Goal: Task Accomplishment & Management: Manage account settings

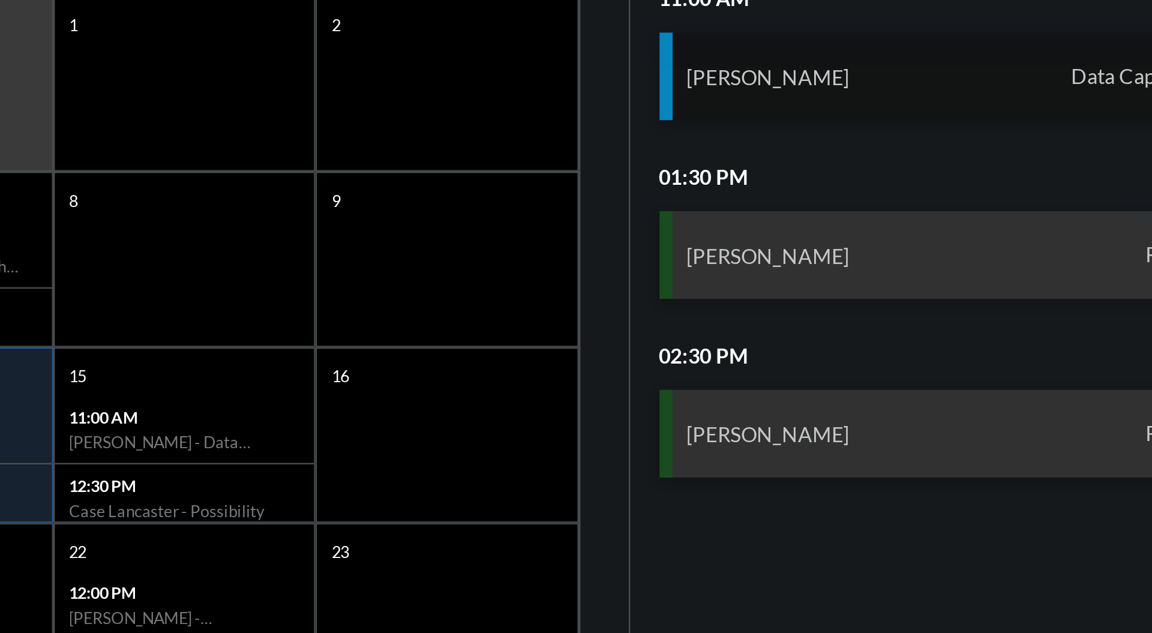
click at [1057, 218] on div "[PERSON_NAME] Data Capturing" at bounding box center [1017, 221] width 236 height 36
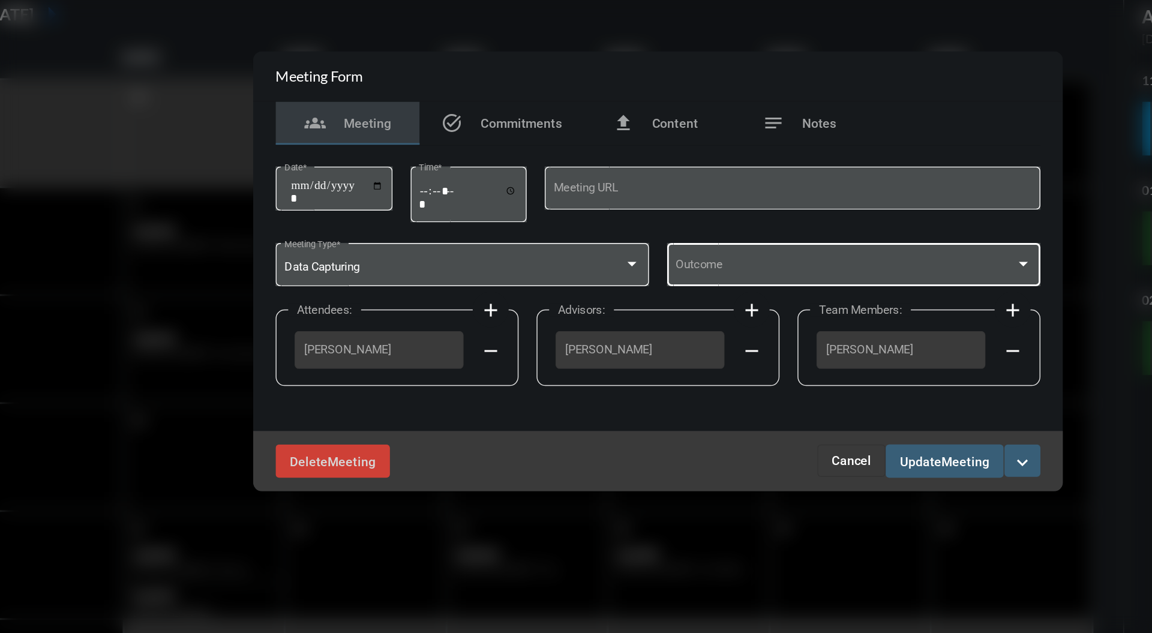
click at [820, 312] on div at bounding box center [820, 311] width 6 height 3
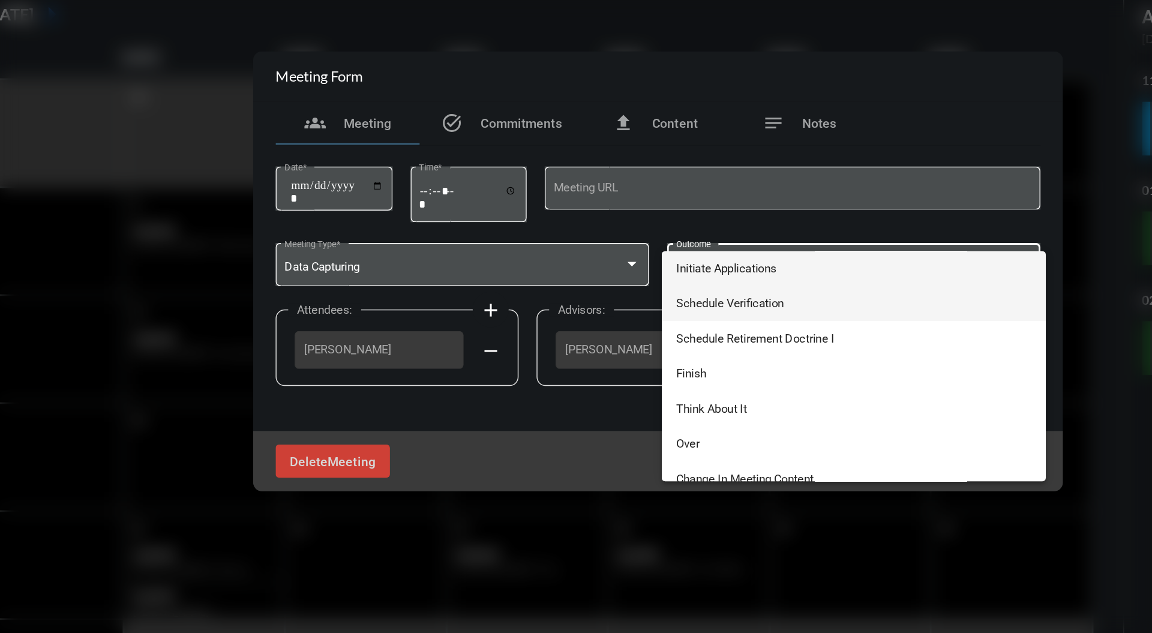
click at [649, 341] on span "Schedule Verification" at bounding box center [707, 338] width 238 height 23
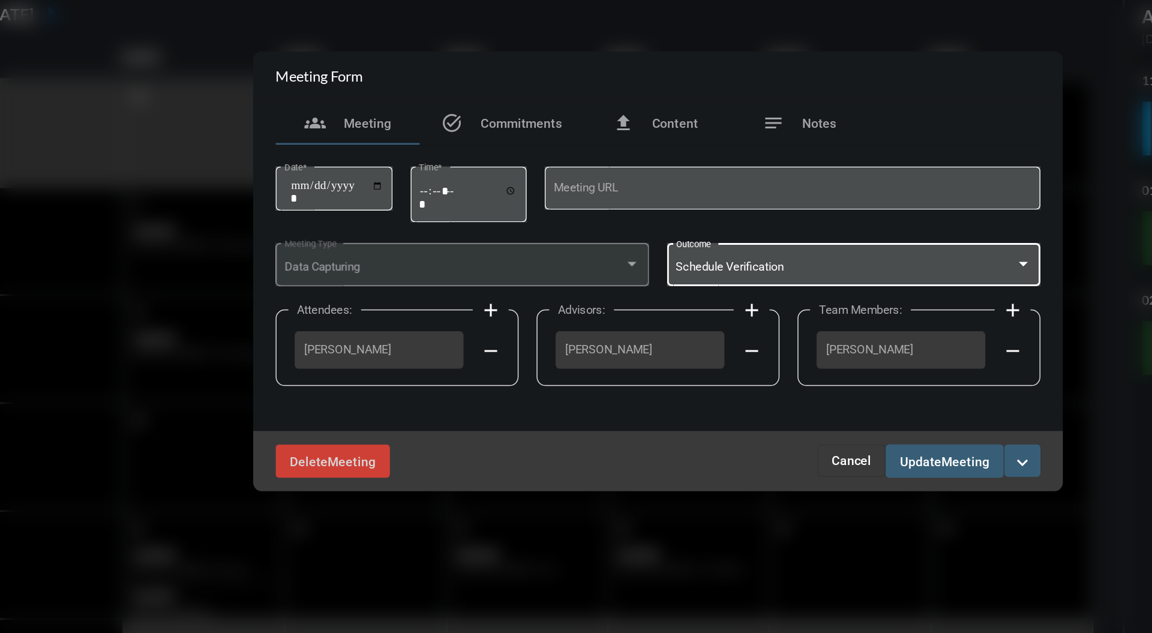
click at [765, 444] on span "Update" at bounding box center [752, 444] width 28 height 10
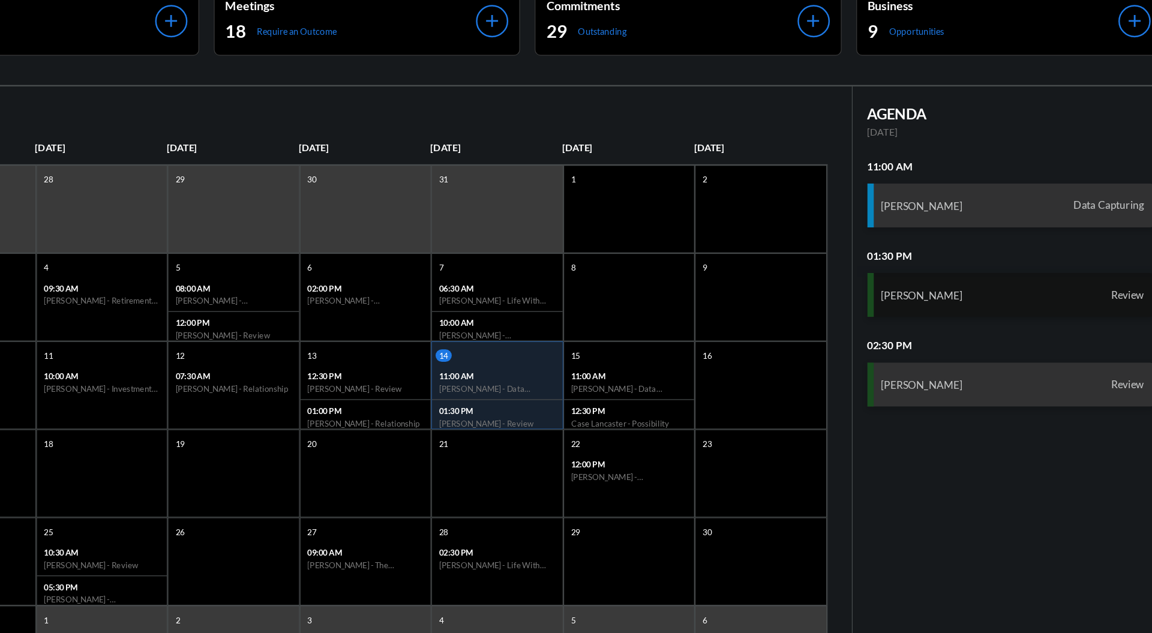
click at [995, 296] on div "[PERSON_NAME] Review" at bounding box center [1017, 295] width 236 height 36
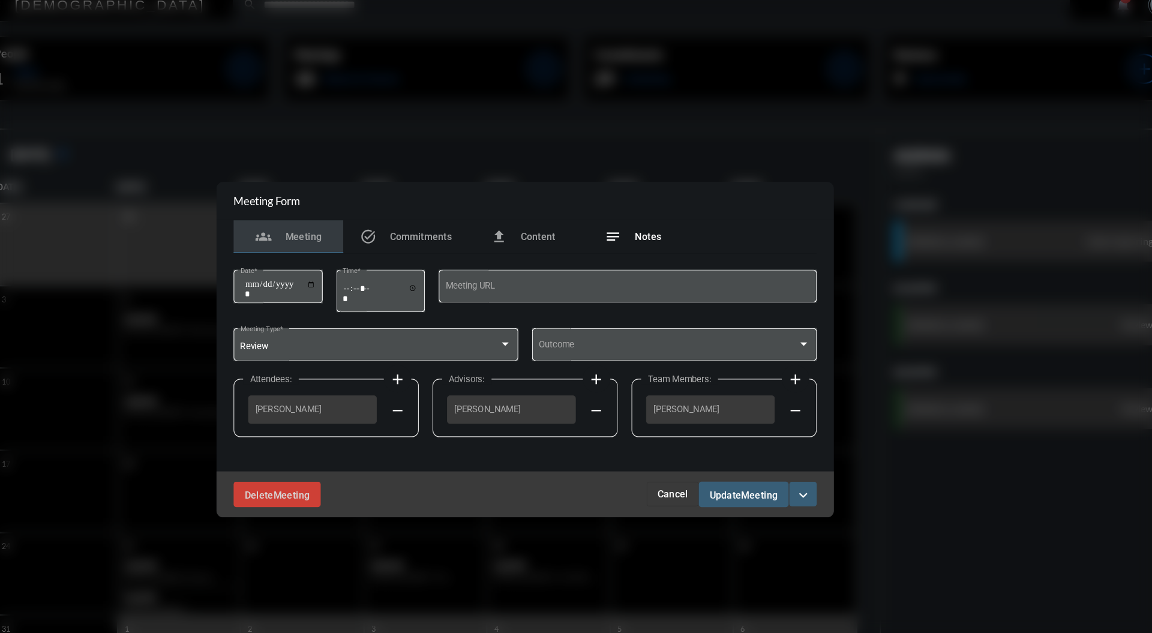
click at [674, 216] on span "Notes" at bounding box center [683, 218] width 23 height 10
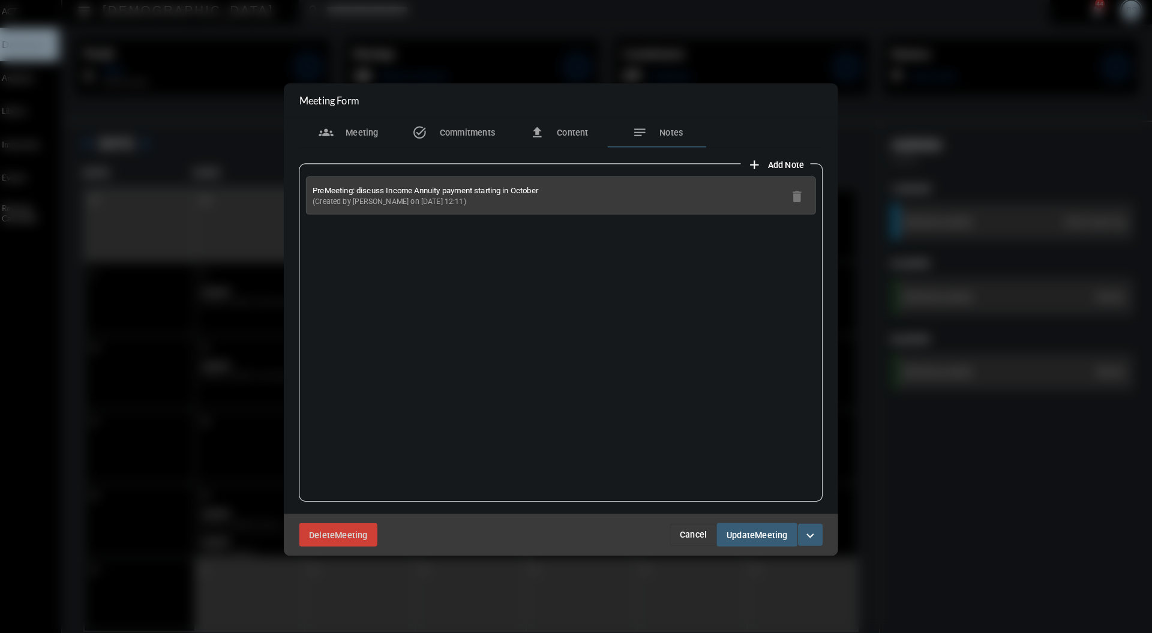
click at [789, 163] on span "Add Note" at bounding box center [795, 166] width 35 height 10
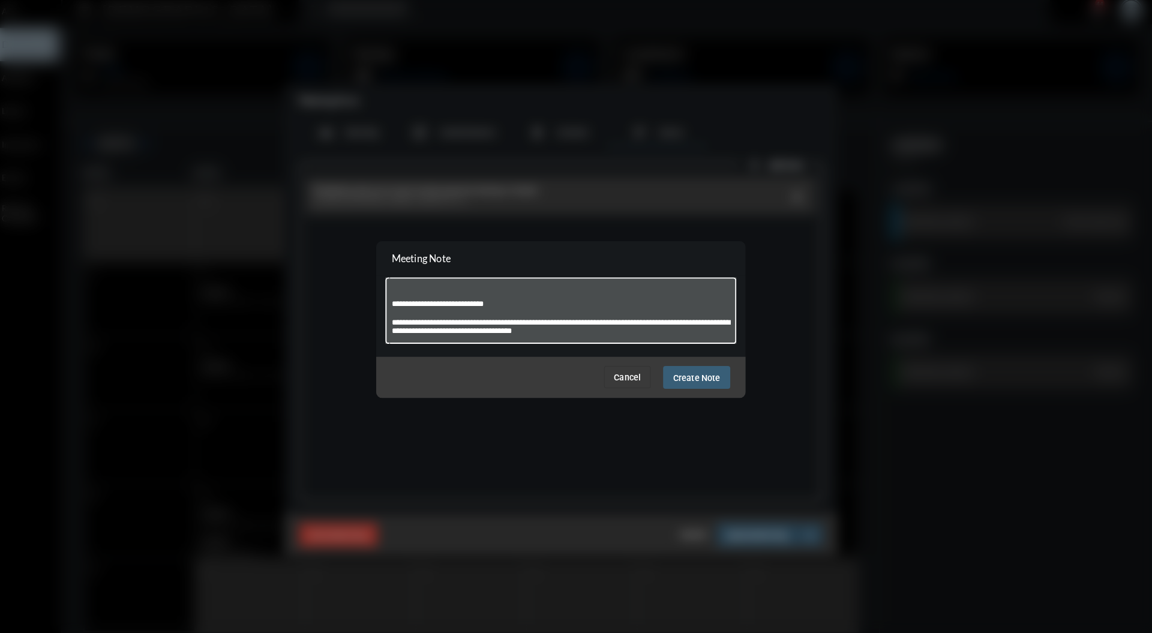
scroll to position [42, 0]
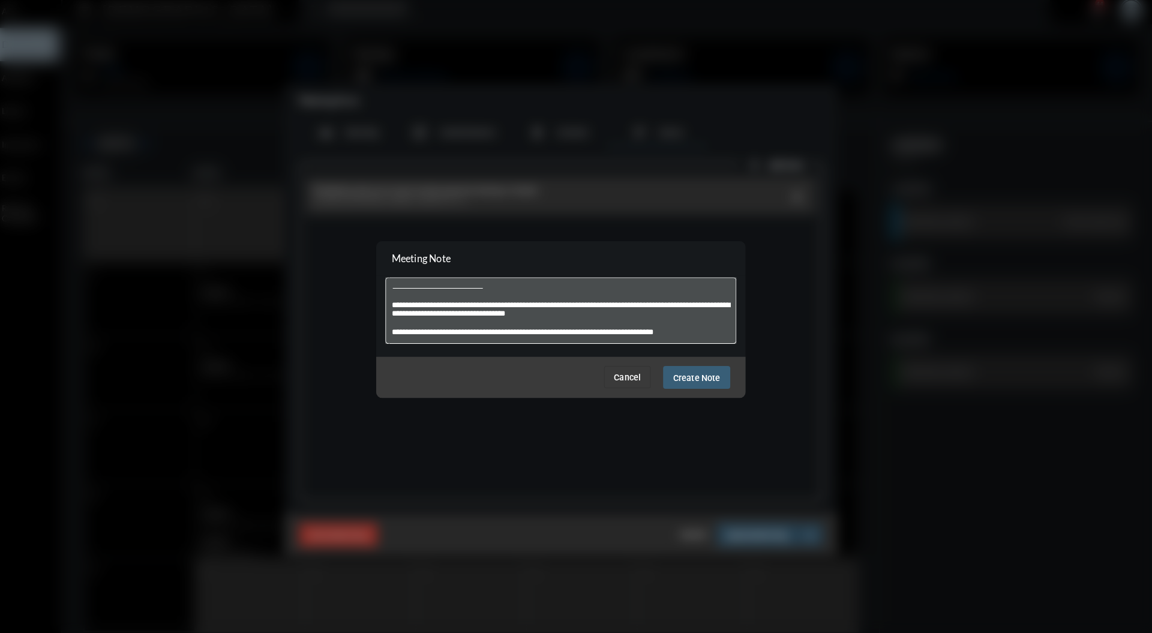
click at [663, 59] on div at bounding box center [576, 316] width 1152 height 633
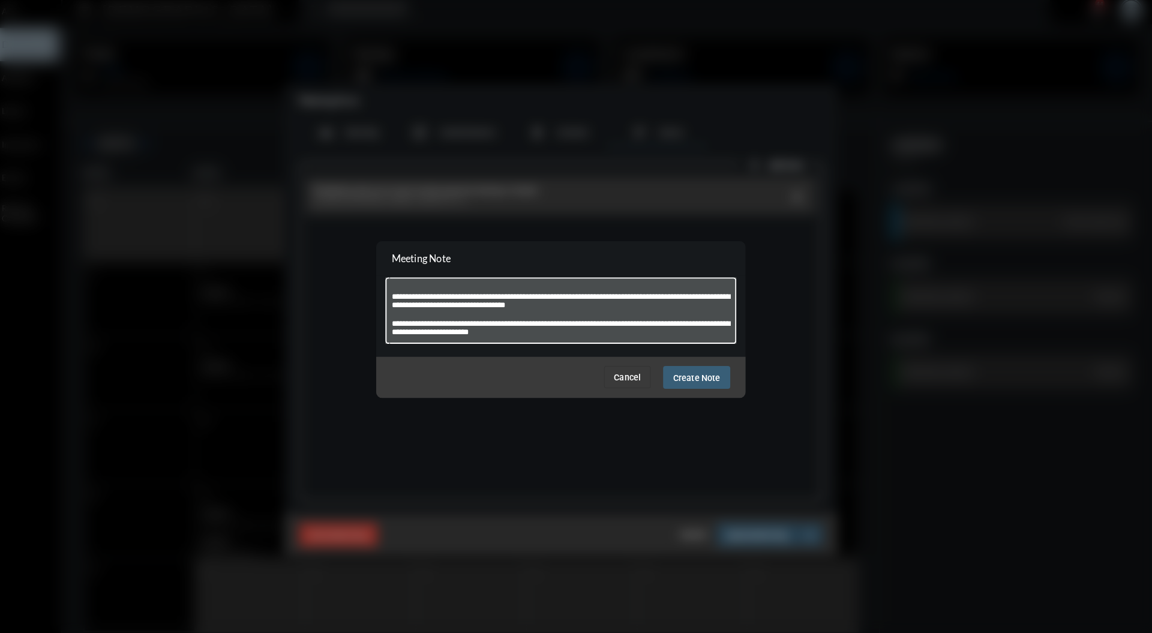
scroll to position [51, 0]
drag, startPoint x: 582, startPoint y: 327, endPoint x: 408, endPoint y: 317, distance: 173.8
click at [408, 317] on div "**********" at bounding box center [576, 307] width 342 height 67
type textarea "**********"
click at [719, 371] on span "Create Note" at bounding box center [708, 374] width 46 height 10
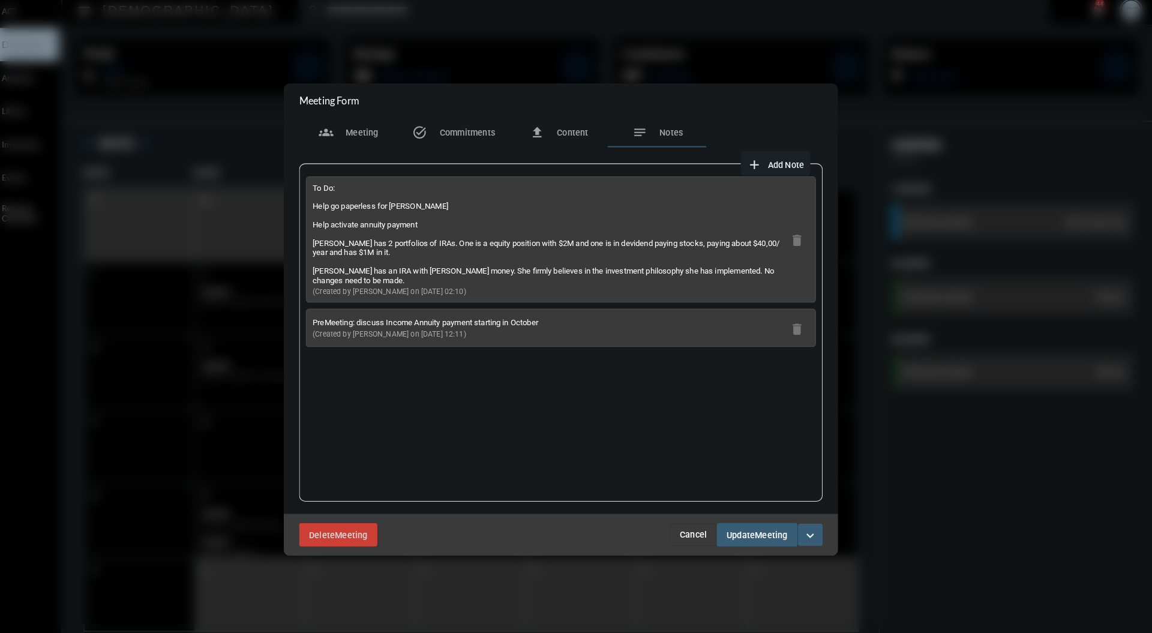
click at [783, 527] on span "Meeting" at bounding box center [781, 527] width 32 height 10
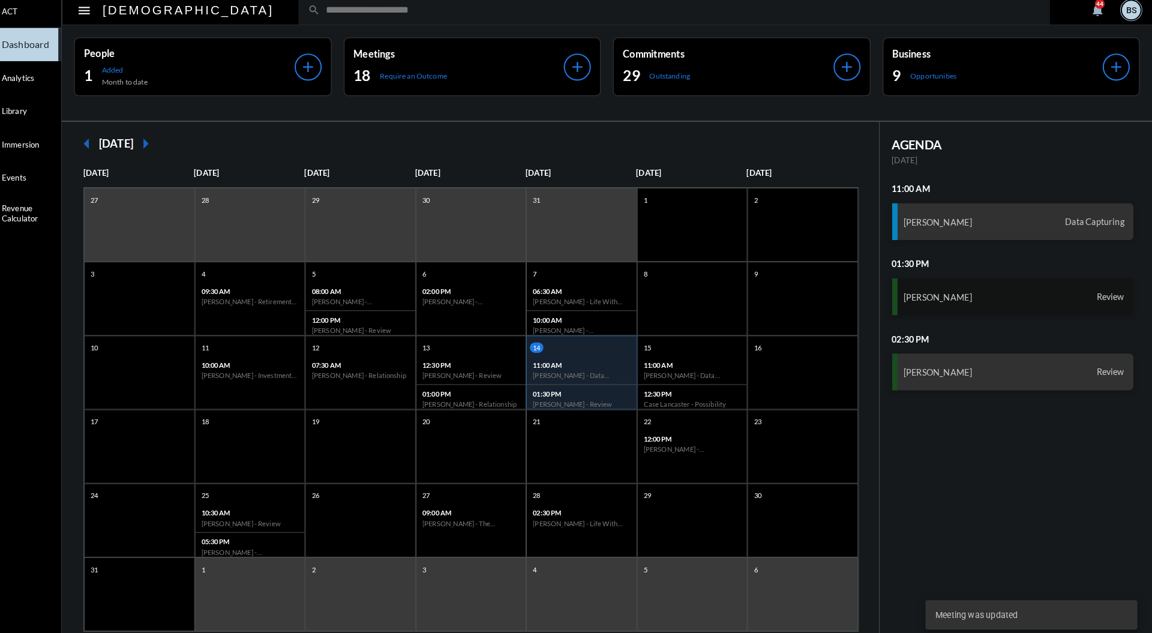
click at [1004, 291] on div "[PERSON_NAME] Review" at bounding box center [1017, 295] width 236 height 36
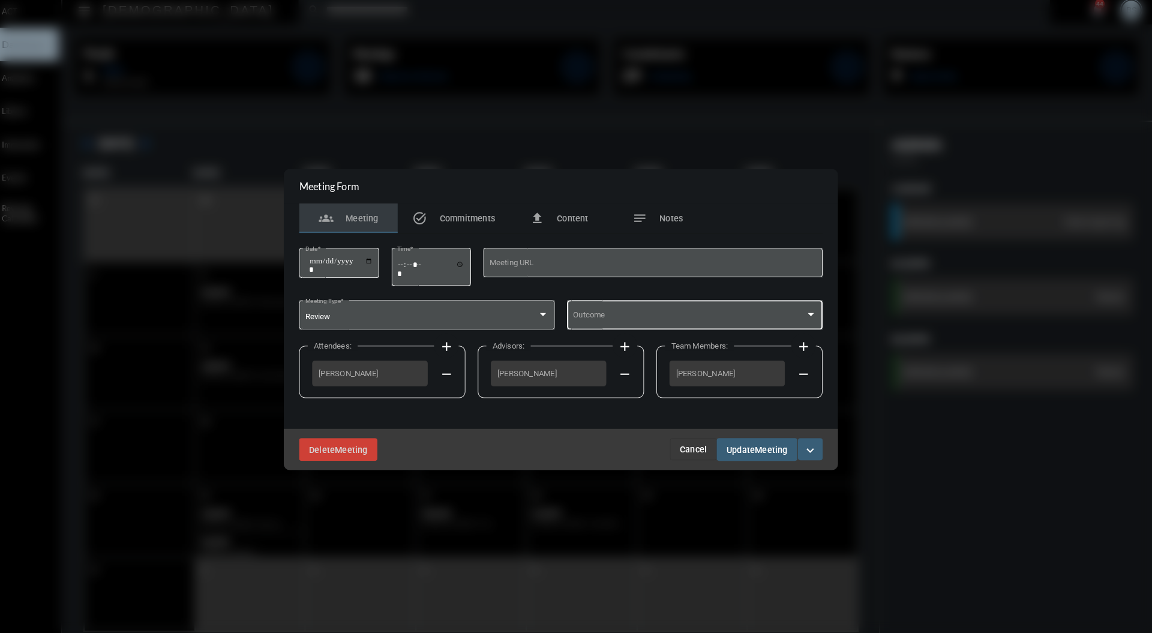
click at [793, 314] on span at bounding box center [701, 314] width 227 height 9
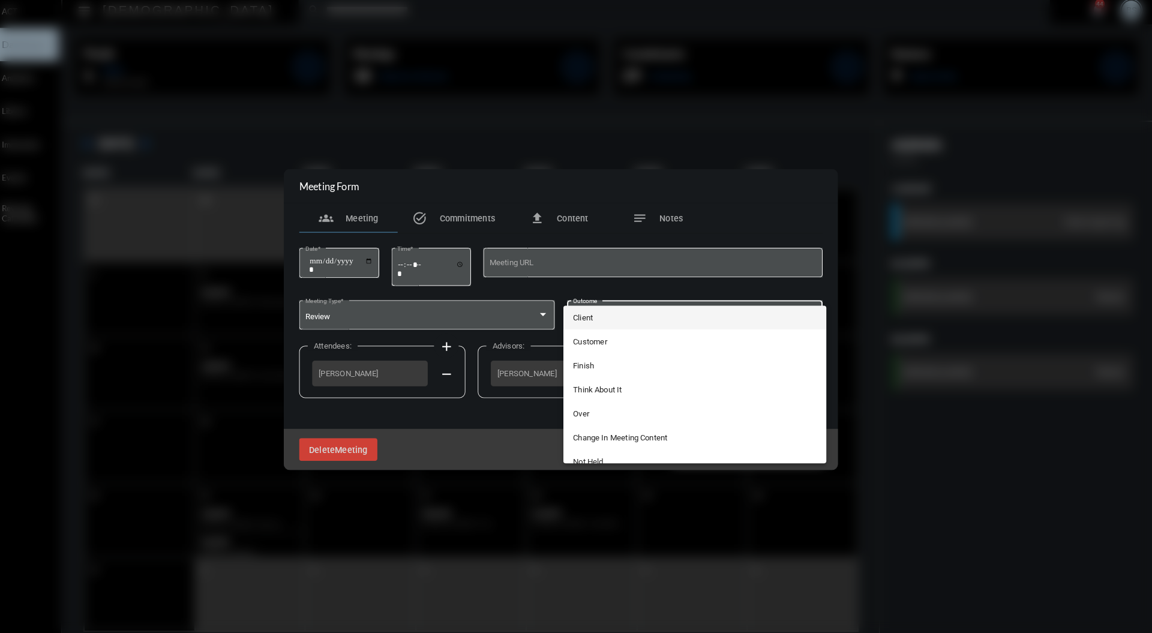
click at [631, 311] on span "Client" at bounding box center [707, 314] width 238 height 23
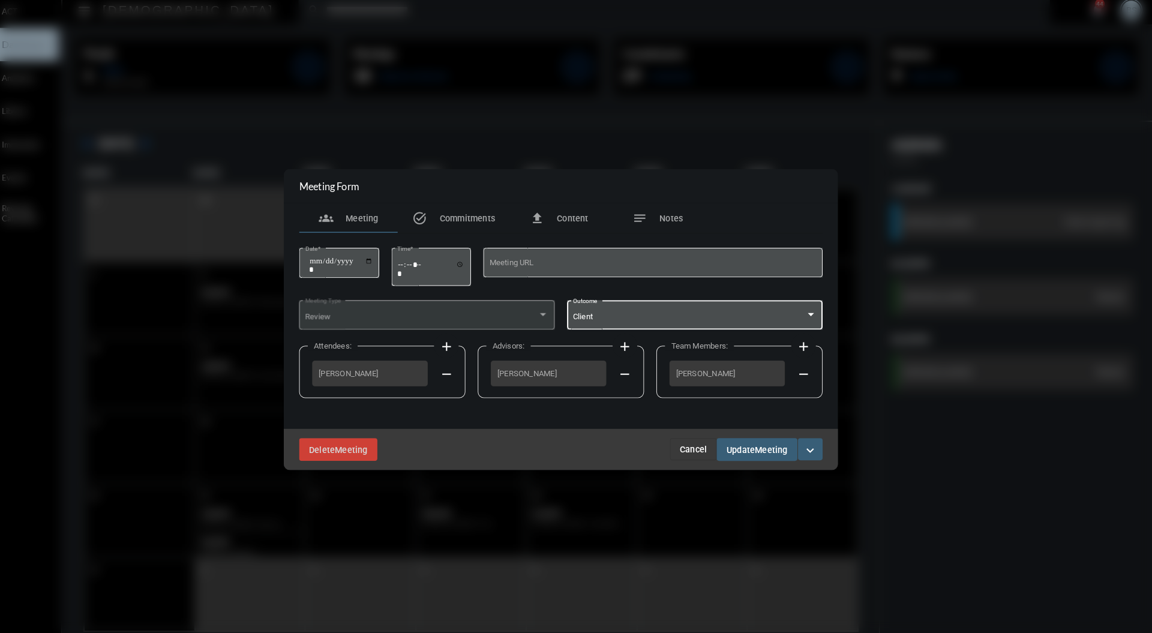
click at [782, 441] on span "Meeting" at bounding box center [781, 444] width 32 height 10
